Goal: Information Seeking & Learning: Find specific fact

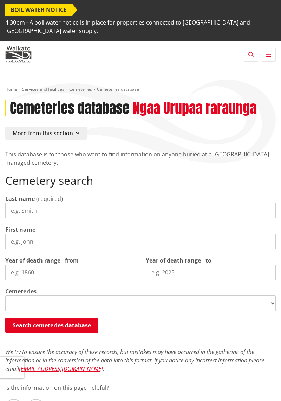
click at [39, 214] on input "Last name" at bounding box center [140, 210] width 270 height 15
select select
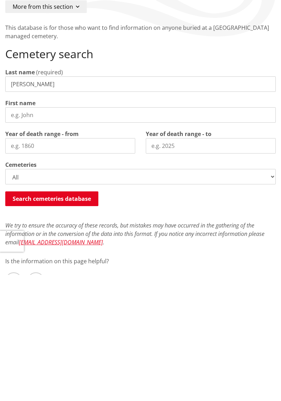
type input "[PERSON_NAME]"
click at [65, 332] on button "Search cemeteries database" at bounding box center [51, 325] width 93 height 15
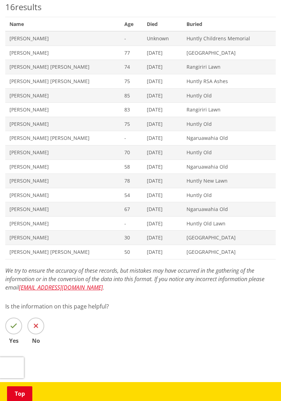
click at [64, 112] on span "Name [PERSON_NAME]" at bounding box center [62, 110] width 115 height 14
click at [182, 71] on span "Buried Rangiriri Lawn" at bounding box center [228, 67] width 93 height 14
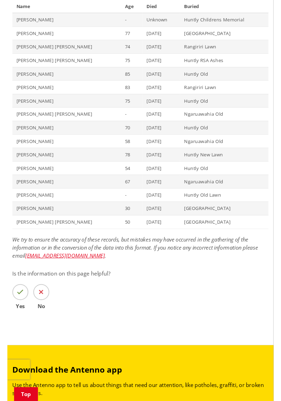
scroll to position [370, 0]
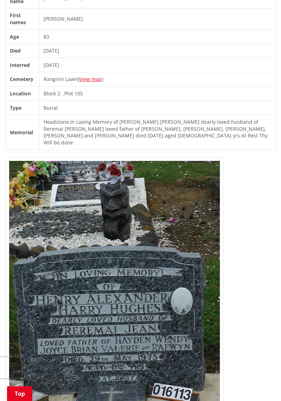
scroll to position [210, 0]
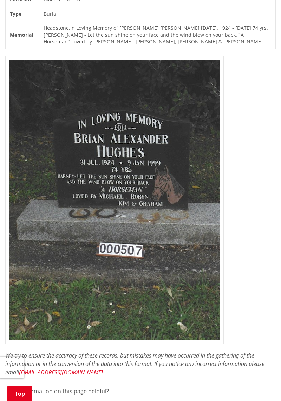
scroll to position [304, 0]
